Goal: Task Accomplishment & Management: Use online tool/utility

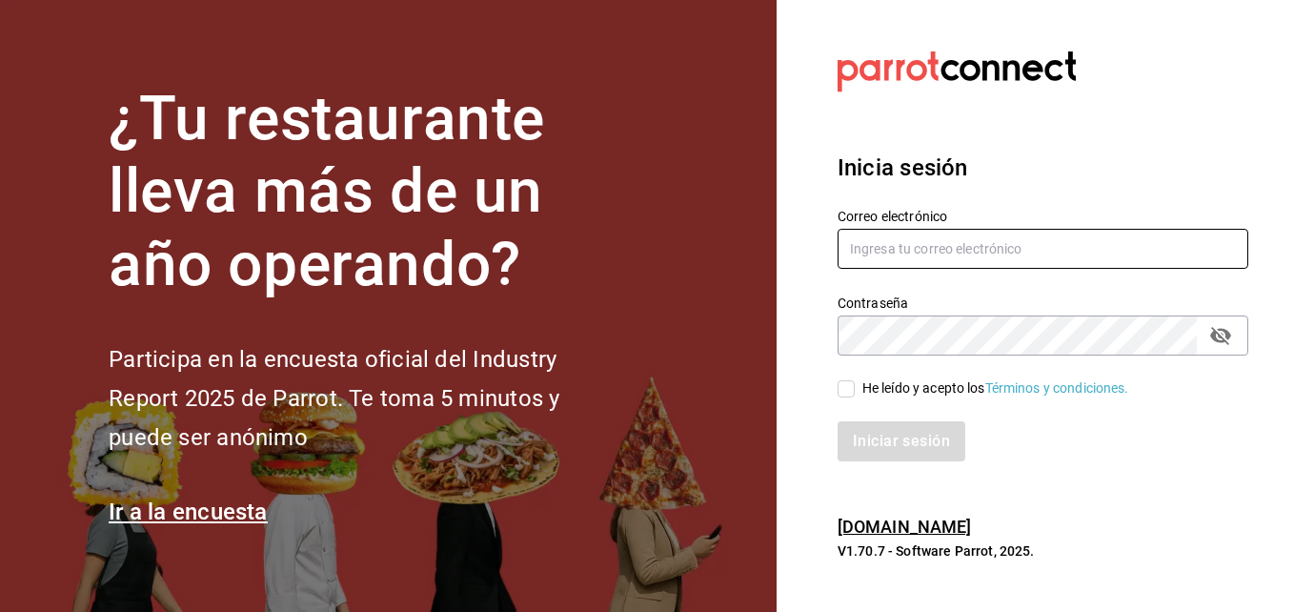
type input "[PERSON_NAME][EMAIL_ADDRESS][PERSON_NAME][DOMAIN_NAME]"
click at [850, 389] on input "He leído y acepto los Términos y condiciones." at bounding box center [845, 388] width 17 height 17
checkbox input "true"
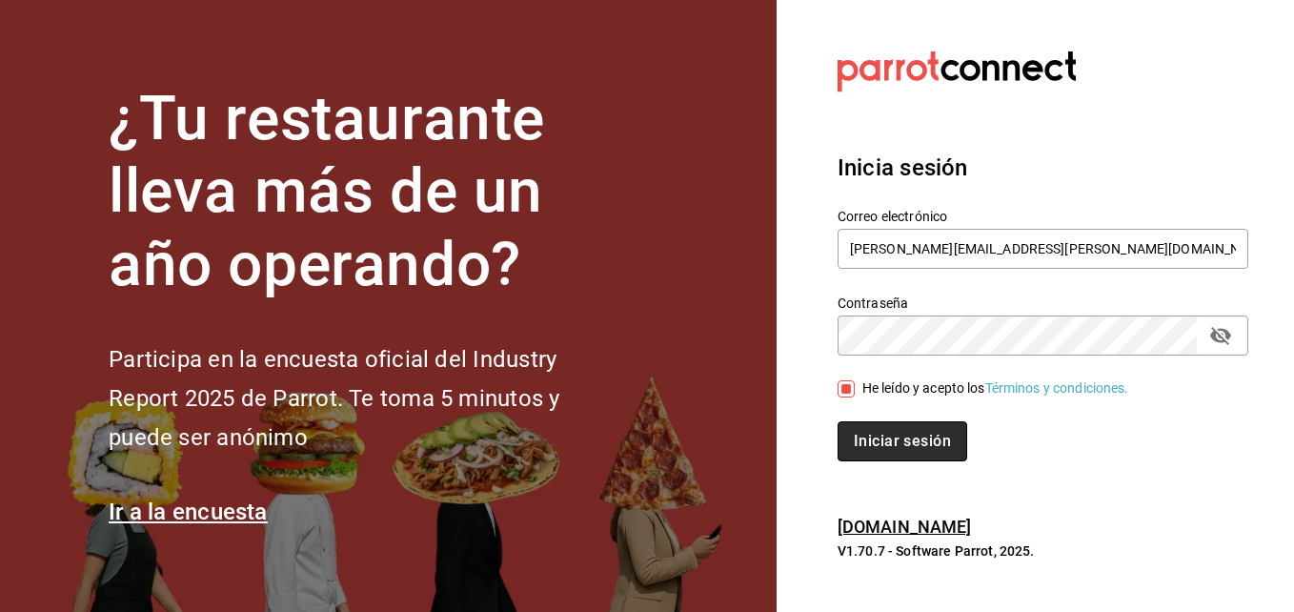
click at [870, 434] on button "Iniciar sesión" at bounding box center [902, 441] width 130 height 40
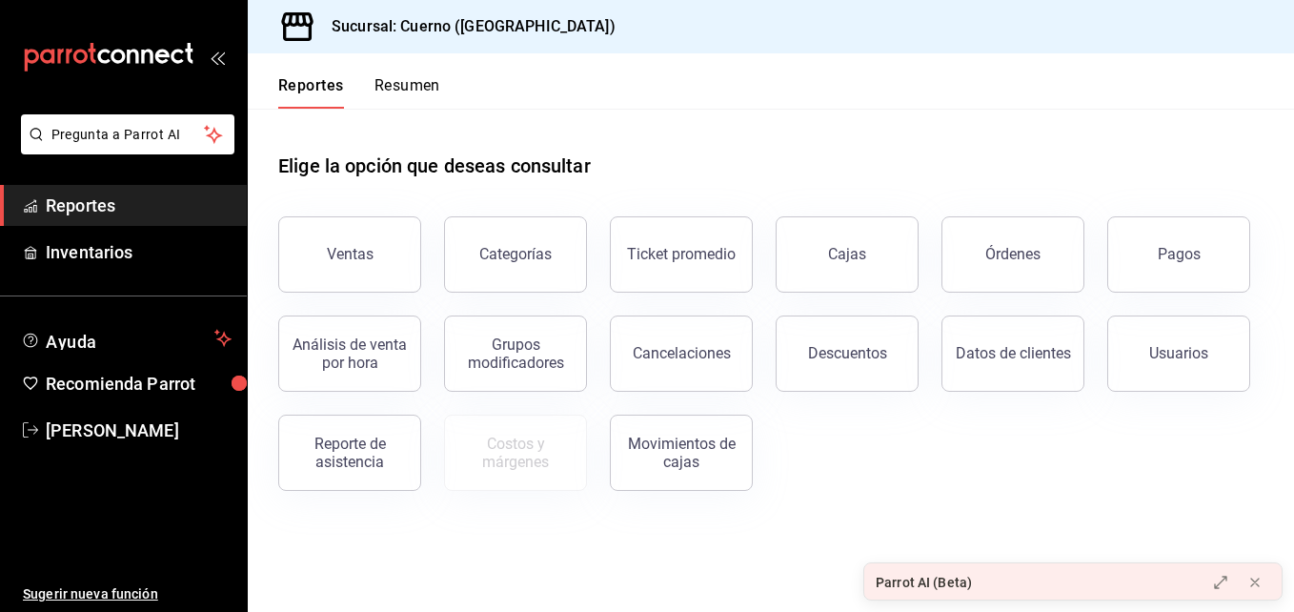
click at [732, 30] on div "Sucursal: Cuerno ([GEOGRAPHIC_DATA])" at bounding box center [771, 26] width 1046 height 53
